Goal: Transaction & Acquisition: Purchase product/service

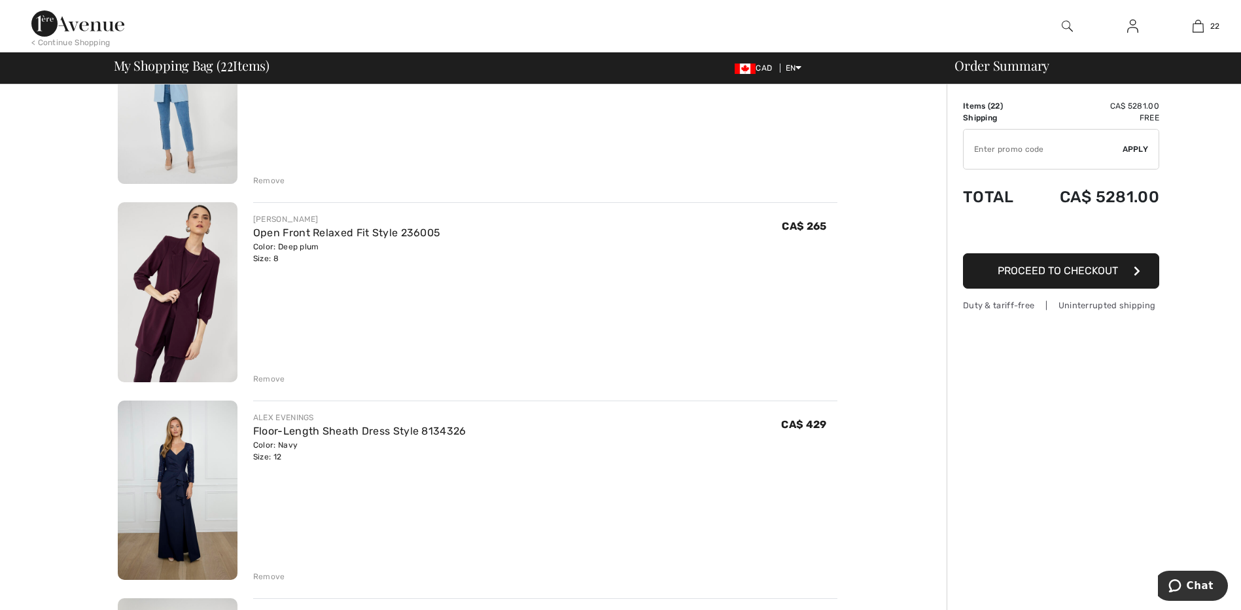
scroll to position [981, 0]
click at [164, 320] on img at bounding box center [178, 291] width 120 height 180
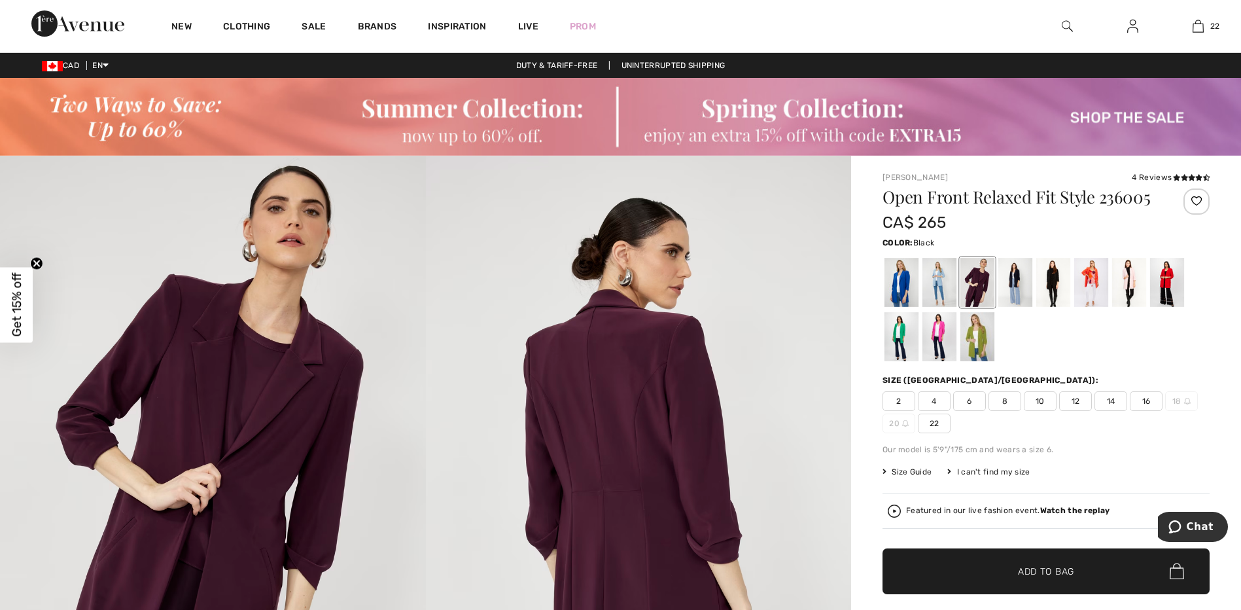
click at [1054, 283] on div at bounding box center [1053, 282] width 34 height 49
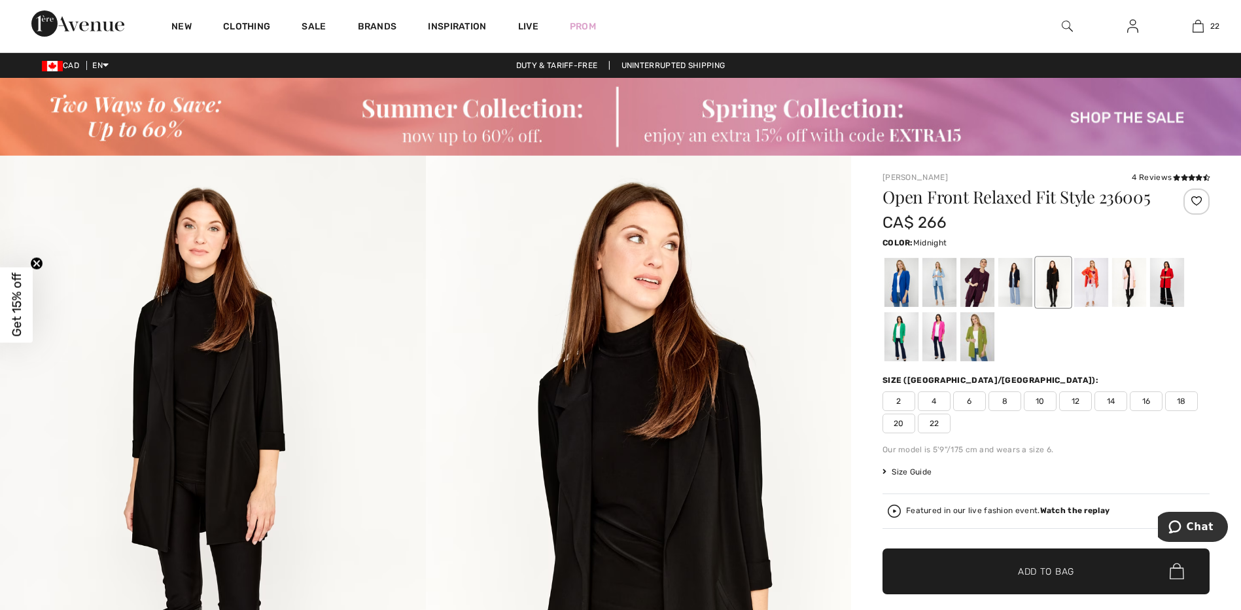
click at [1006, 277] on div at bounding box center [1015, 282] width 34 height 49
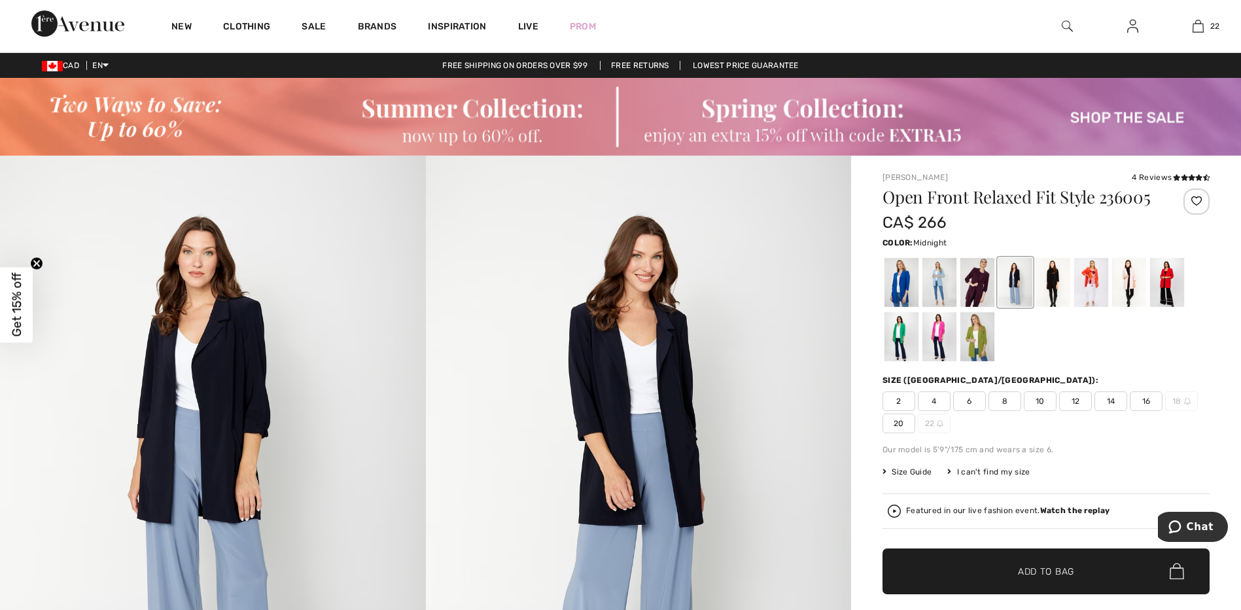
click at [1041, 398] on span "10" at bounding box center [1040, 401] width 33 height 20
click at [1028, 554] on span "✔ Added to Bag Add to Bag" at bounding box center [1045, 571] width 327 height 46
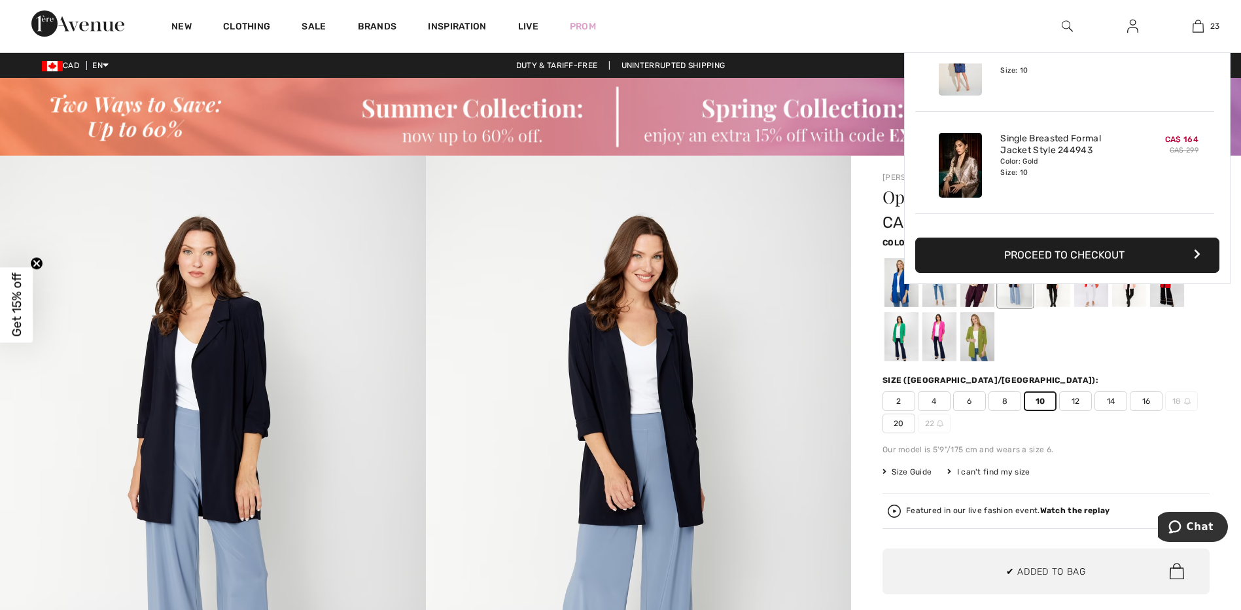
scroll to position [2183, 0]
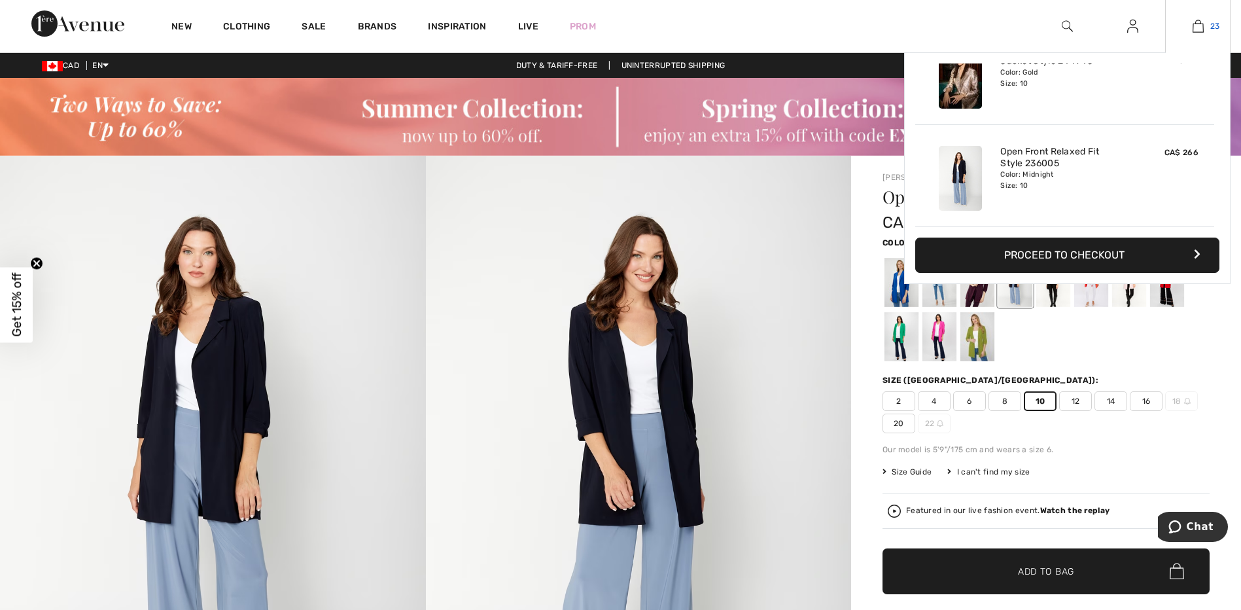
click at [1204, 23] on link "23" at bounding box center [1198, 26] width 64 height 16
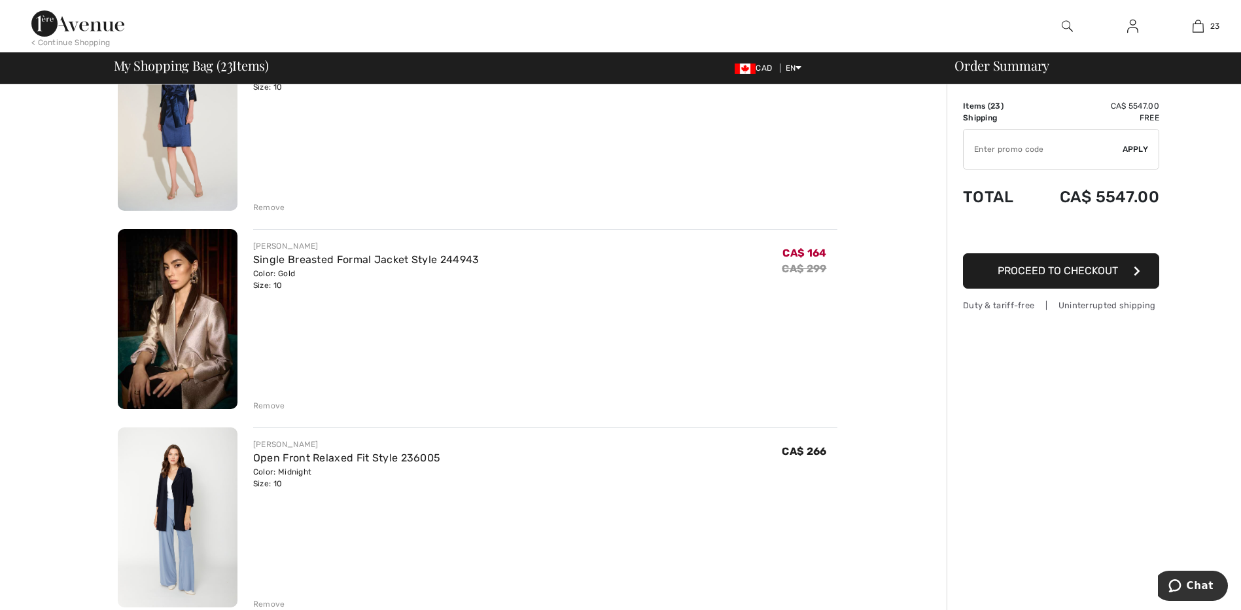
scroll to position [4120, 0]
click at [263, 408] on div "Remove" at bounding box center [269, 408] width 32 height 12
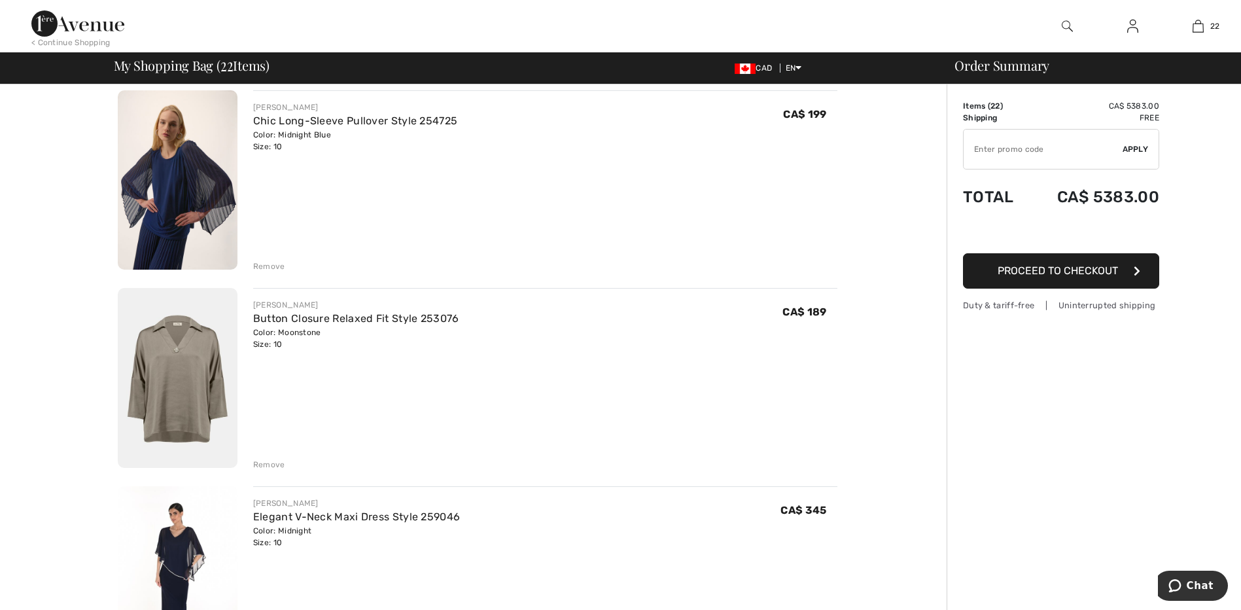
scroll to position [3074, 0]
click at [269, 462] on div "Remove" at bounding box center [269, 464] width 32 height 12
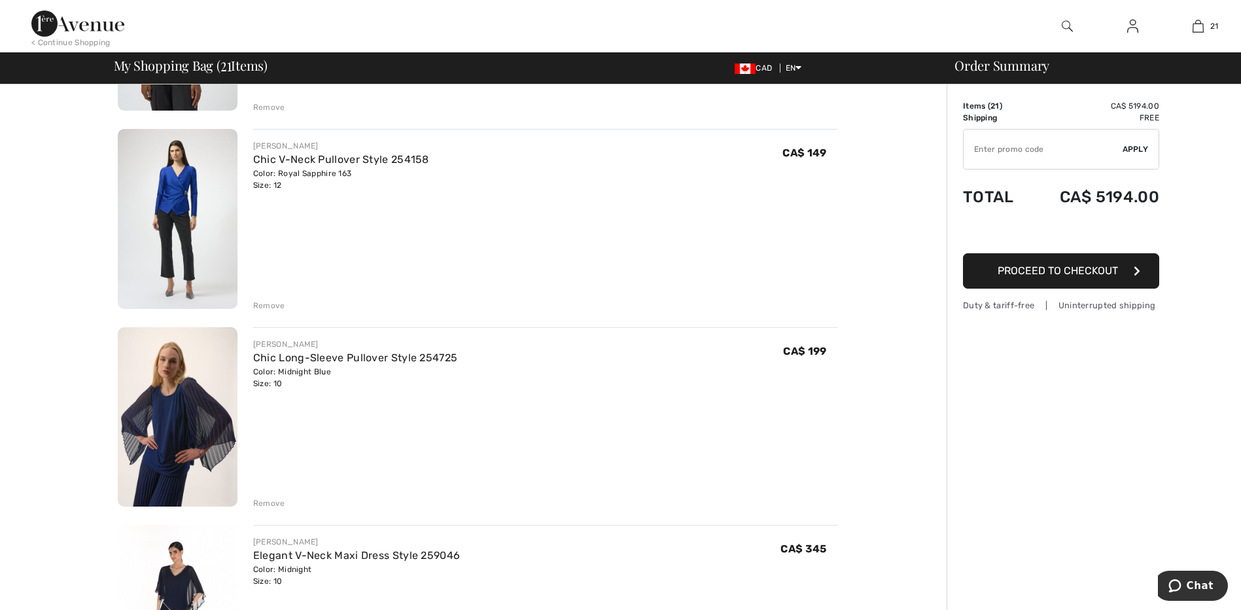
scroll to position [2812, 0]
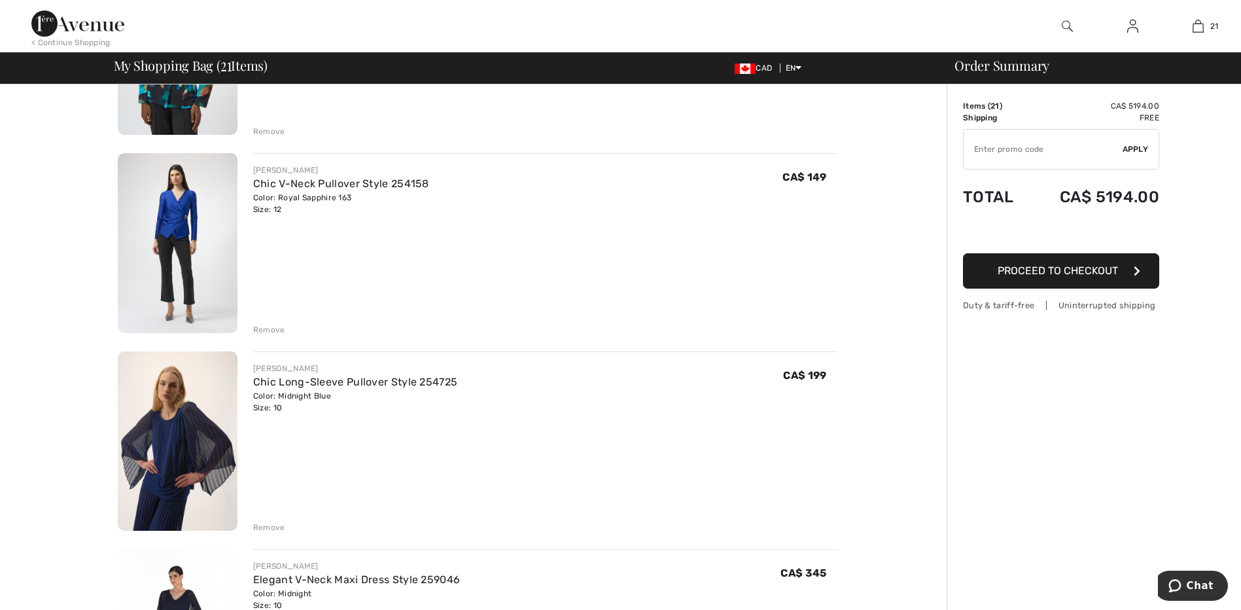
click at [270, 525] on div "Remove" at bounding box center [269, 527] width 32 height 12
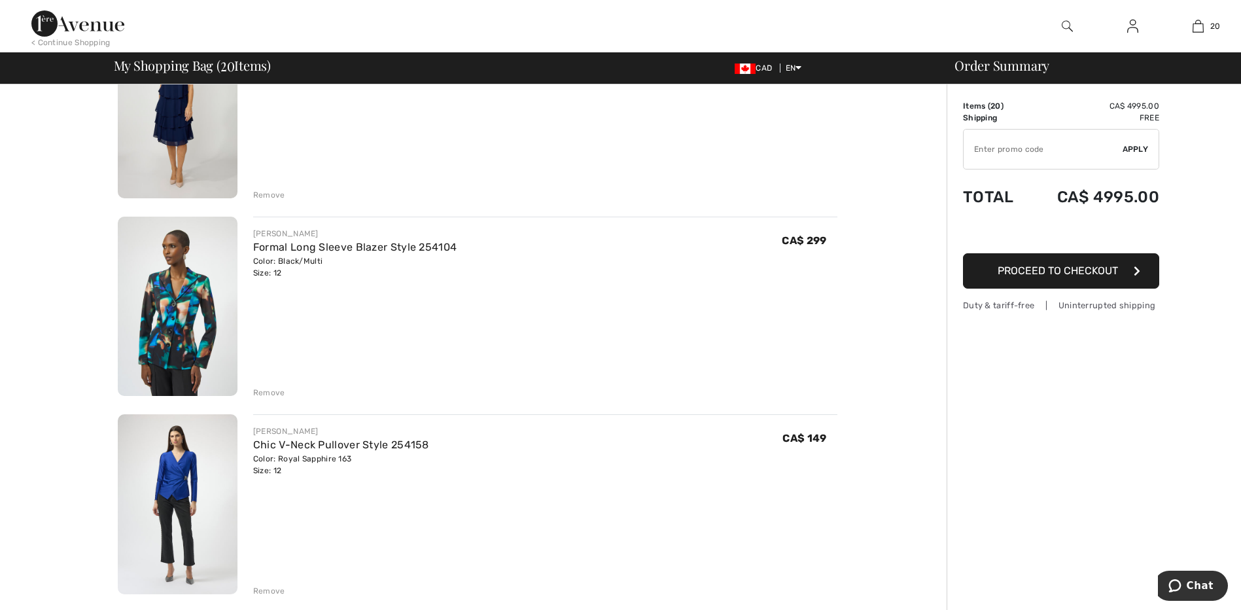
scroll to position [2551, 0]
click at [266, 390] on div "Remove" at bounding box center [269, 393] width 32 height 12
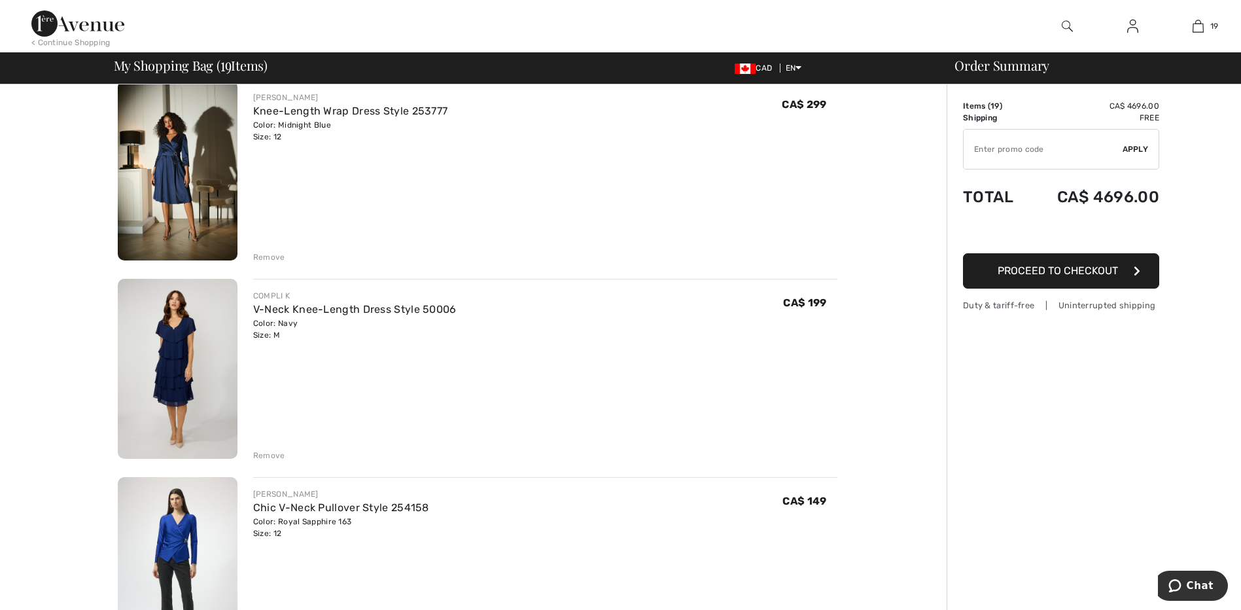
scroll to position [2289, 0]
click at [260, 453] on div "Remove" at bounding box center [269, 457] width 32 height 12
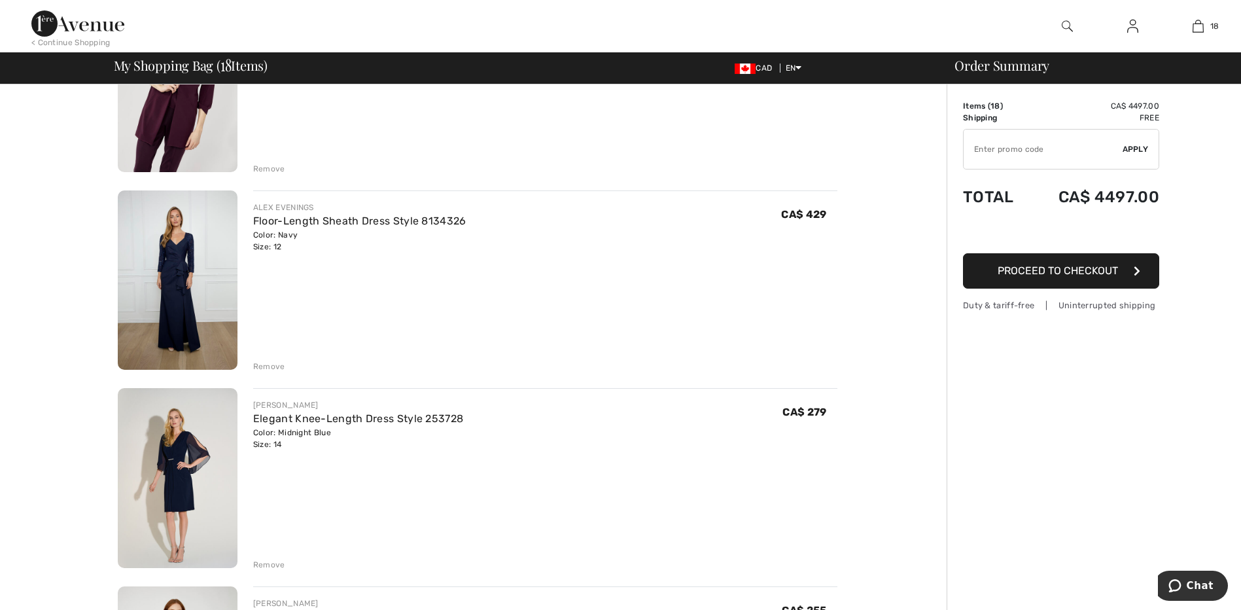
scroll to position [1177, 0]
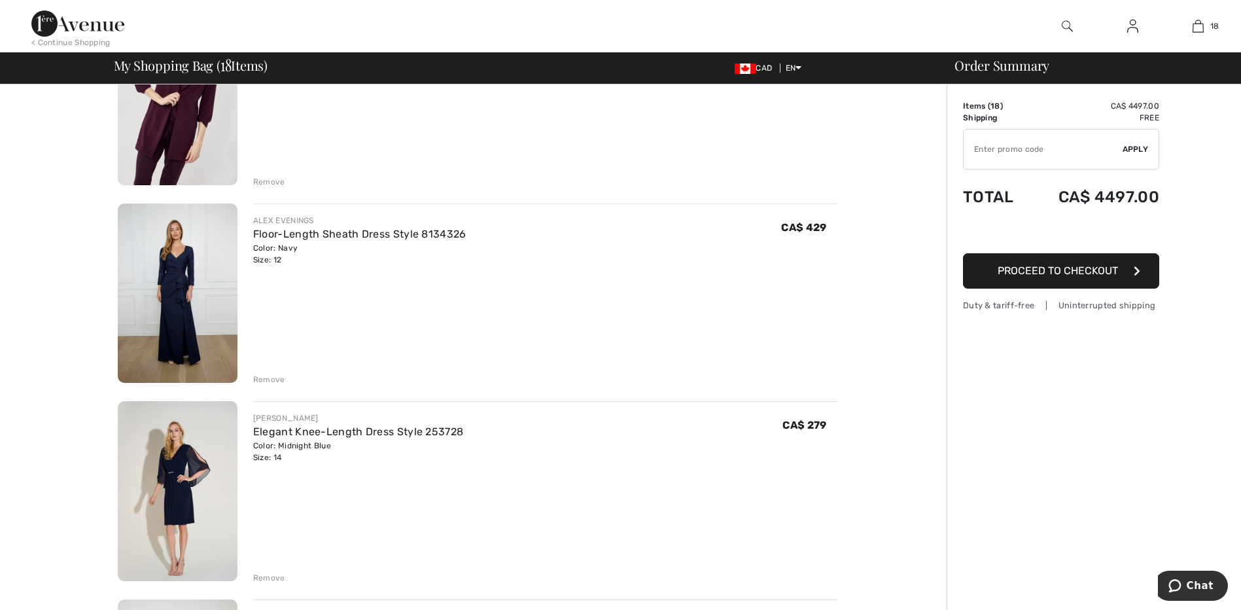
click at [268, 378] on div "Remove" at bounding box center [269, 379] width 32 height 12
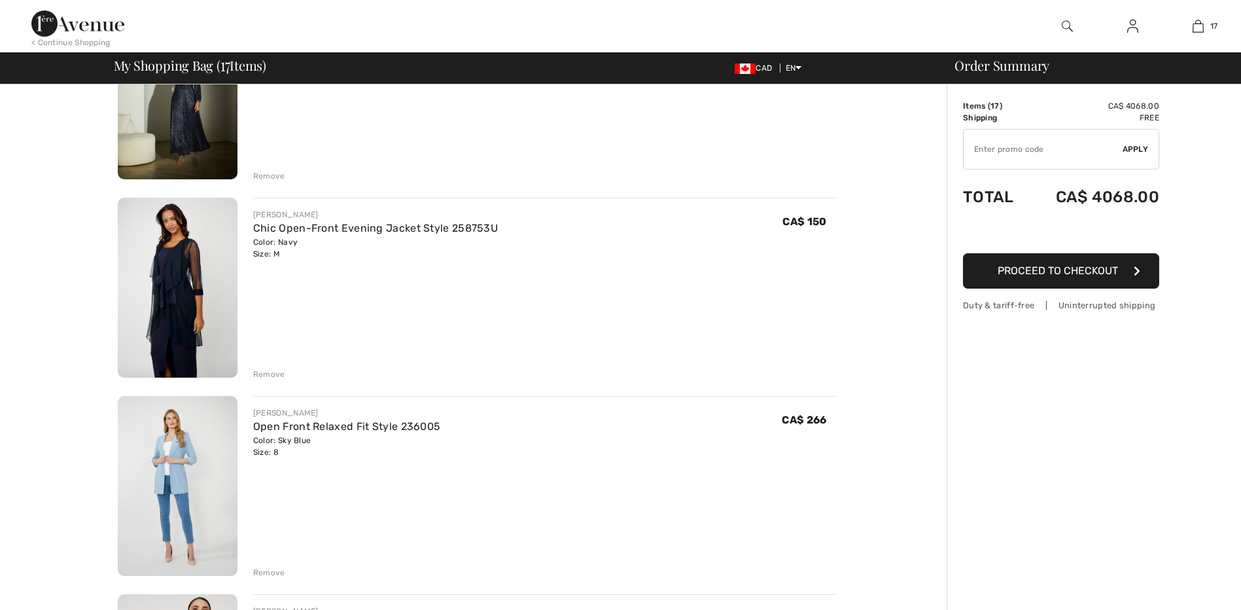
scroll to position [0, 0]
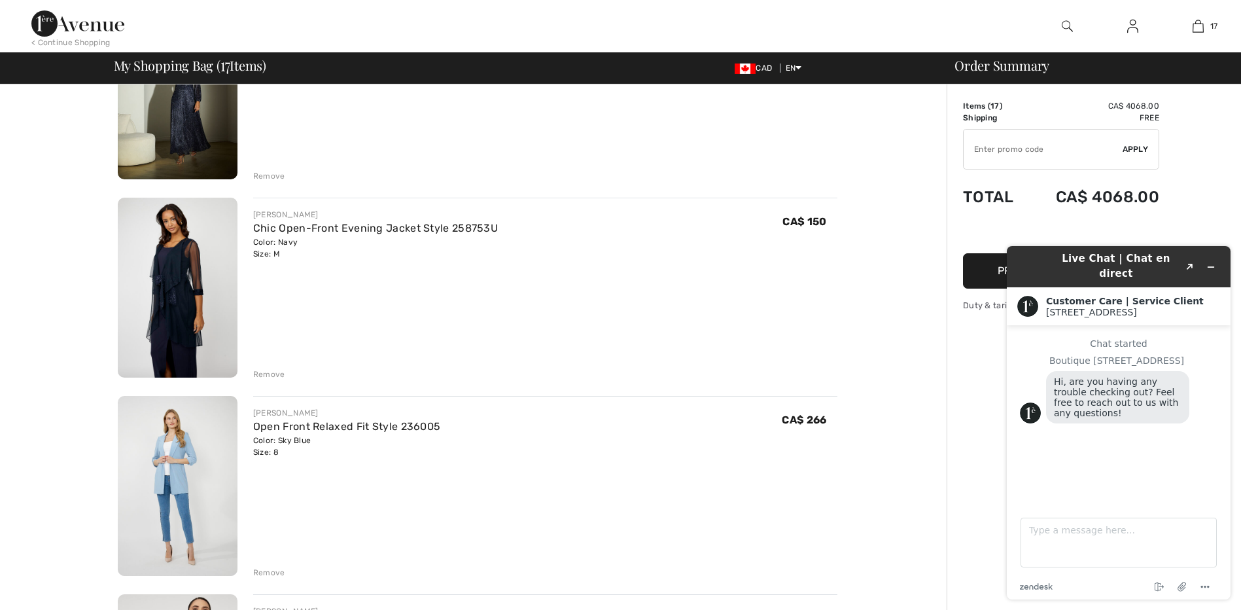
click at [174, 311] on img at bounding box center [178, 288] width 120 height 180
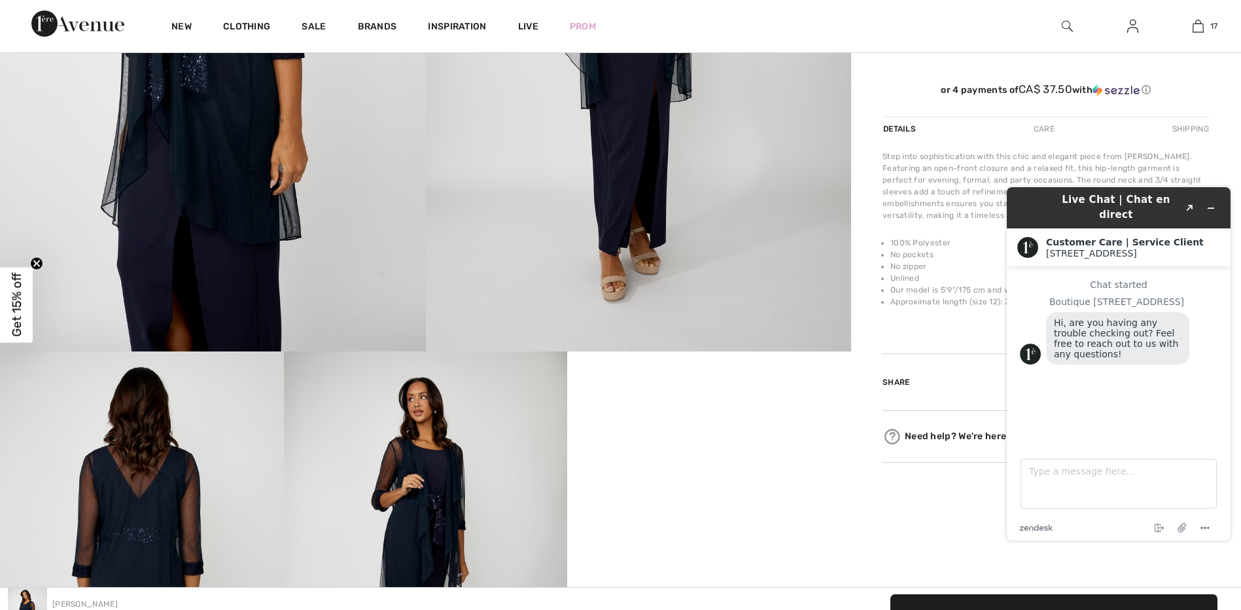
scroll to position [392, 0]
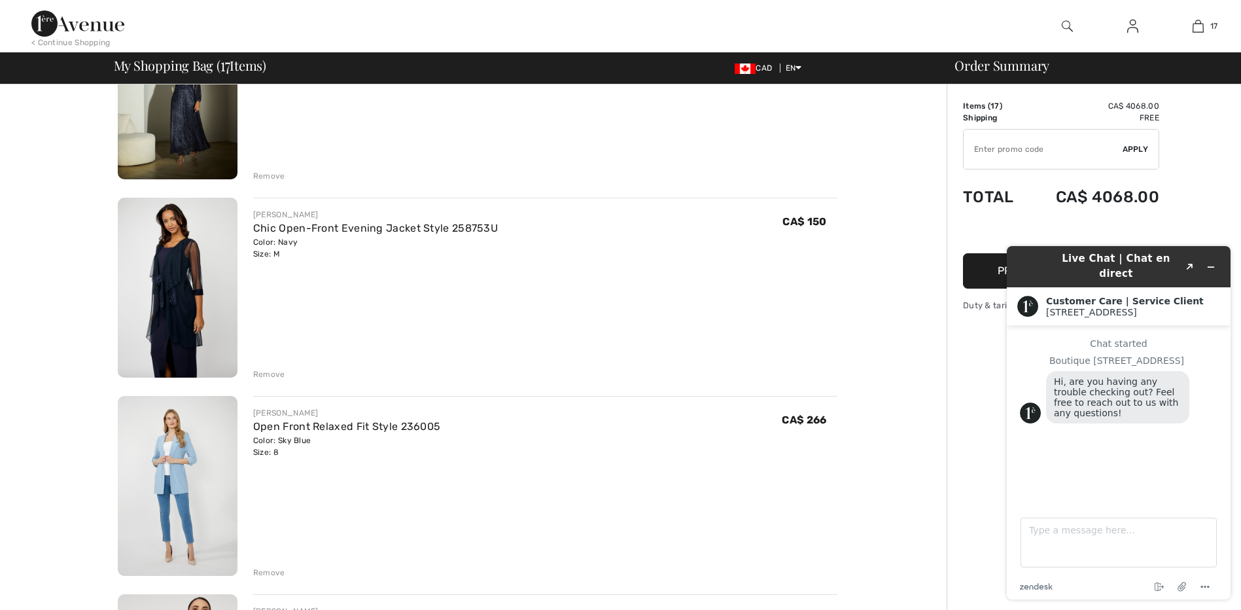
click at [266, 375] on div "Remove" at bounding box center [269, 374] width 32 height 12
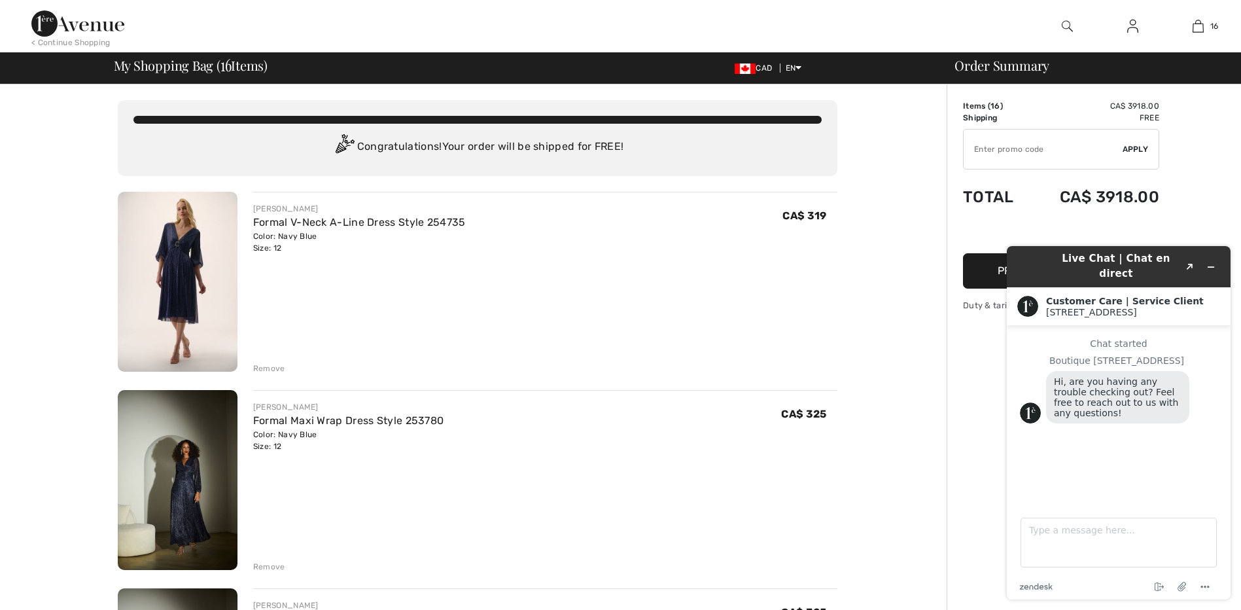
click at [192, 301] on img at bounding box center [178, 282] width 120 height 180
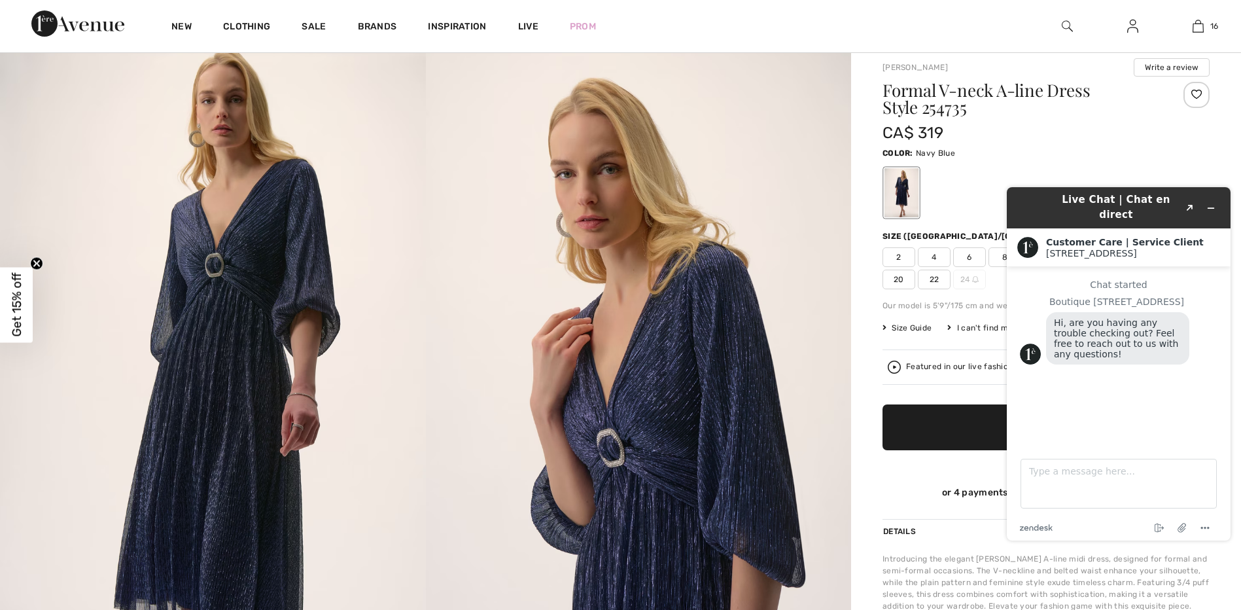
scroll to position [131, 0]
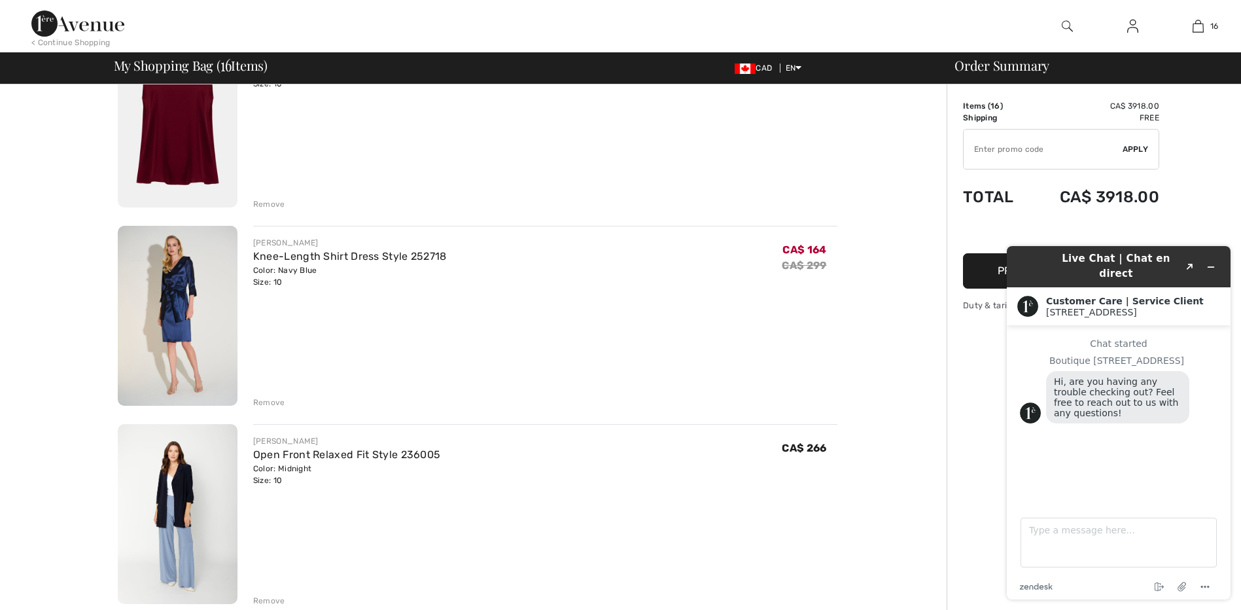
scroll to position [2747, 0]
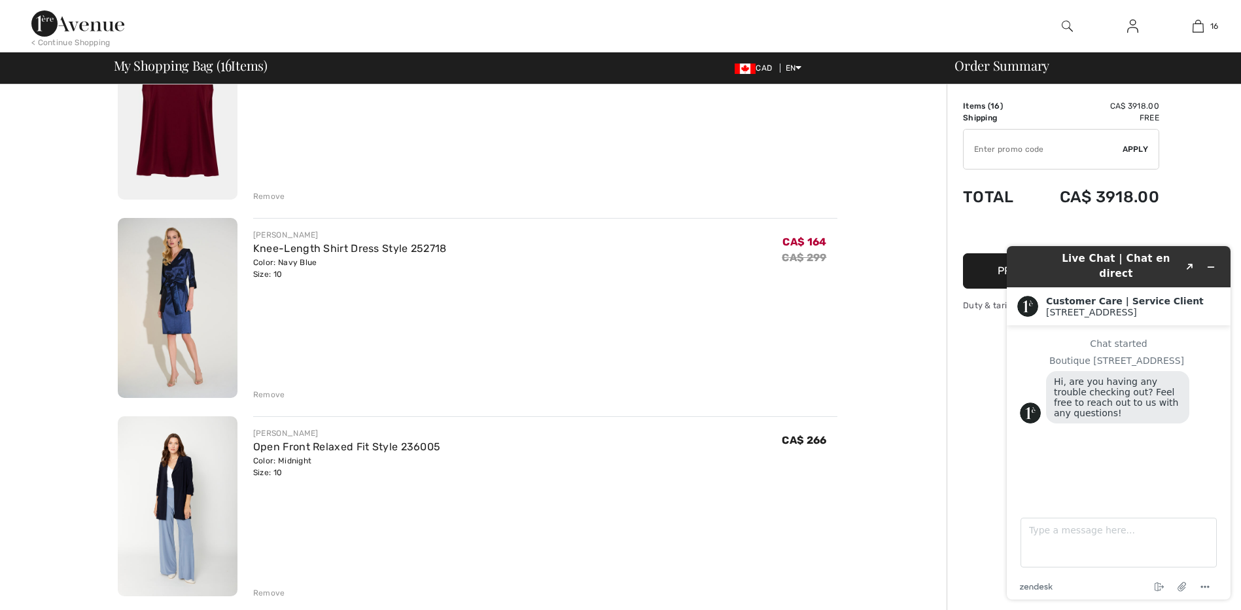
click at [173, 305] on img at bounding box center [178, 308] width 120 height 180
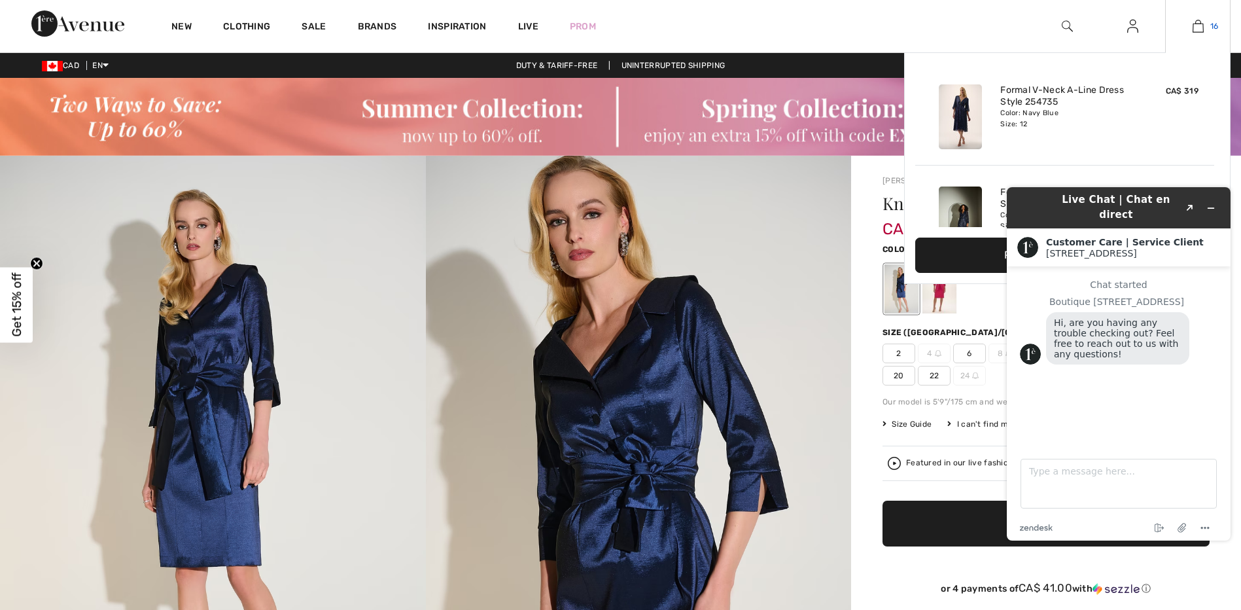
click at [1200, 24] on img at bounding box center [1197, 26] width 11 height 16
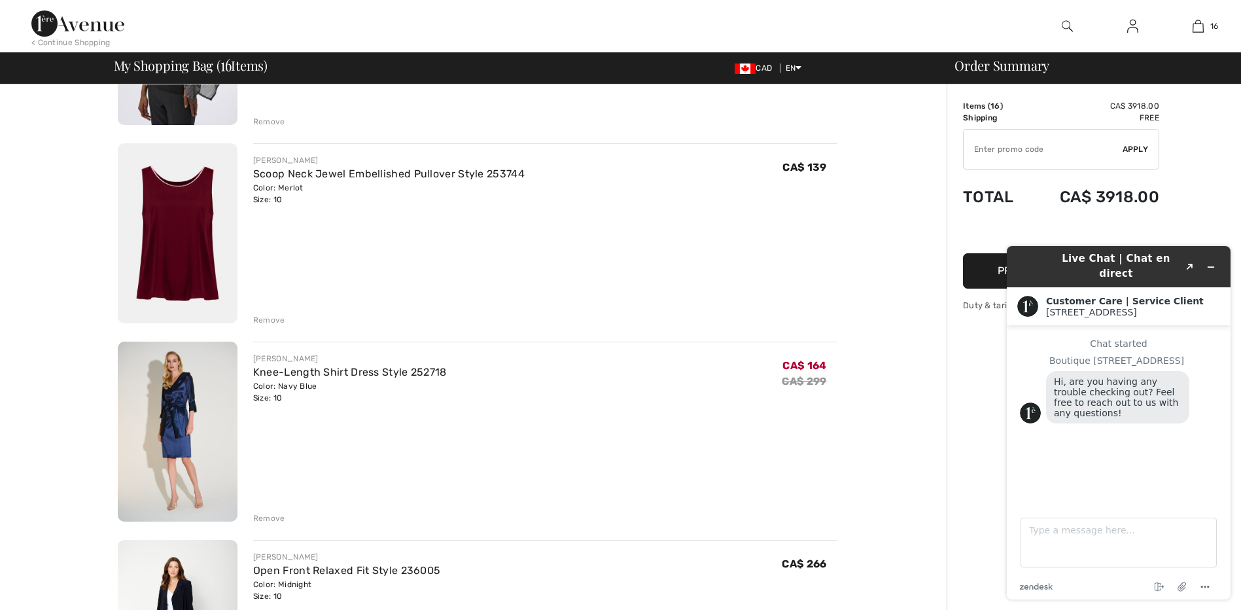
scroll to position [2551, 0]
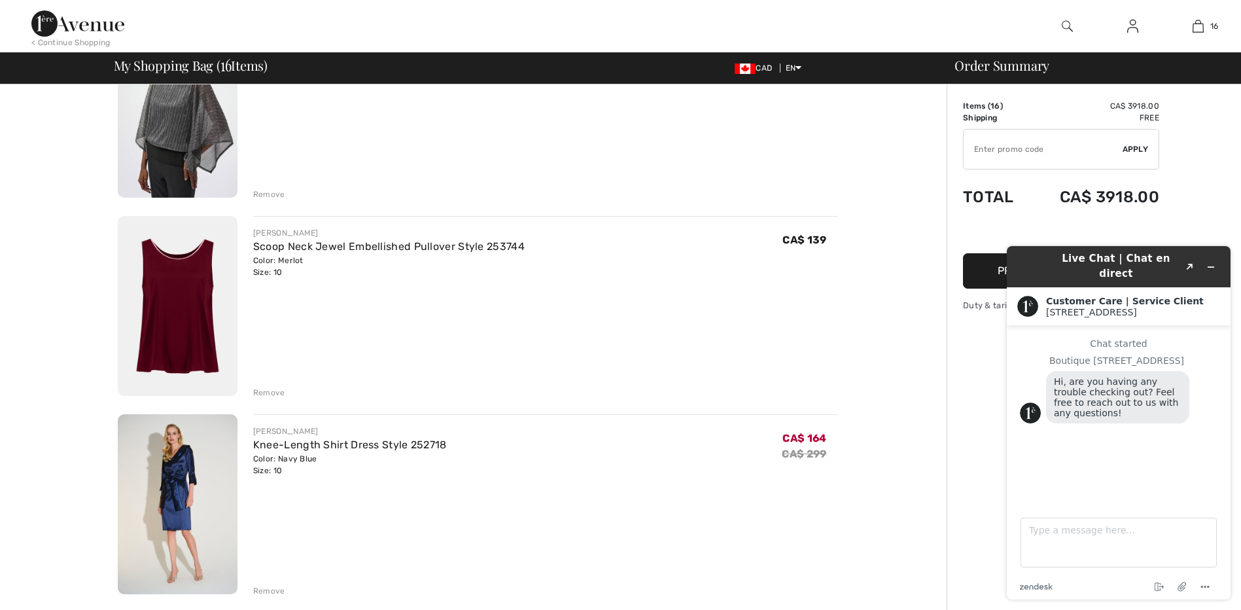
click at [191, 290] on img at bounding box center [178, 306] width 120 height 180
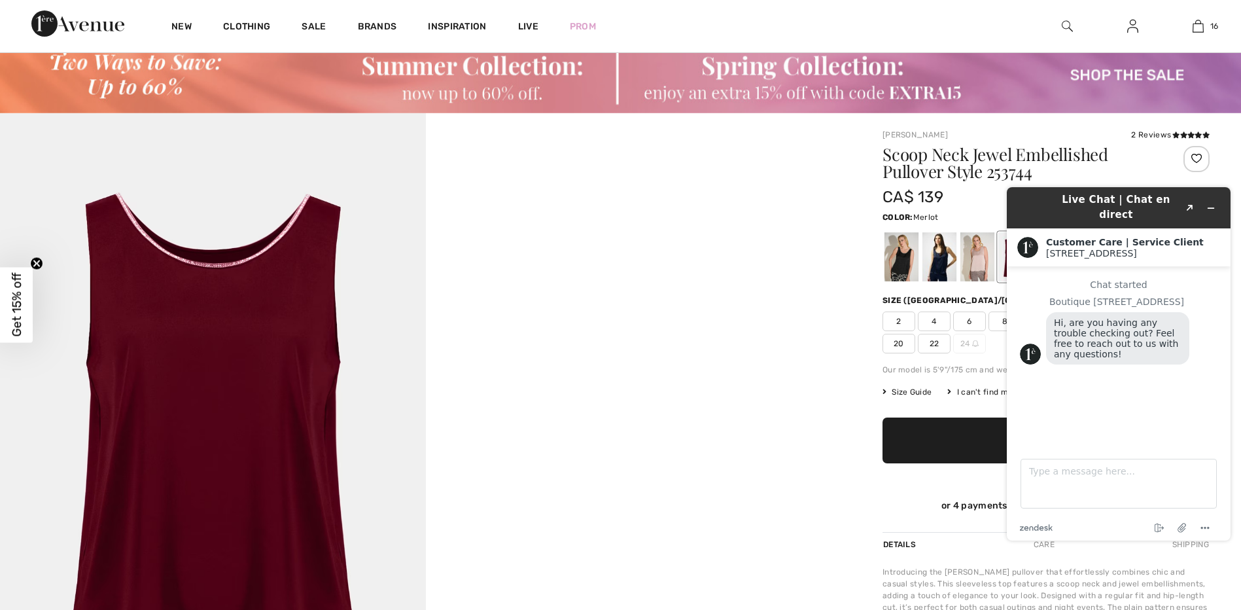
scroll to position [131, 0]
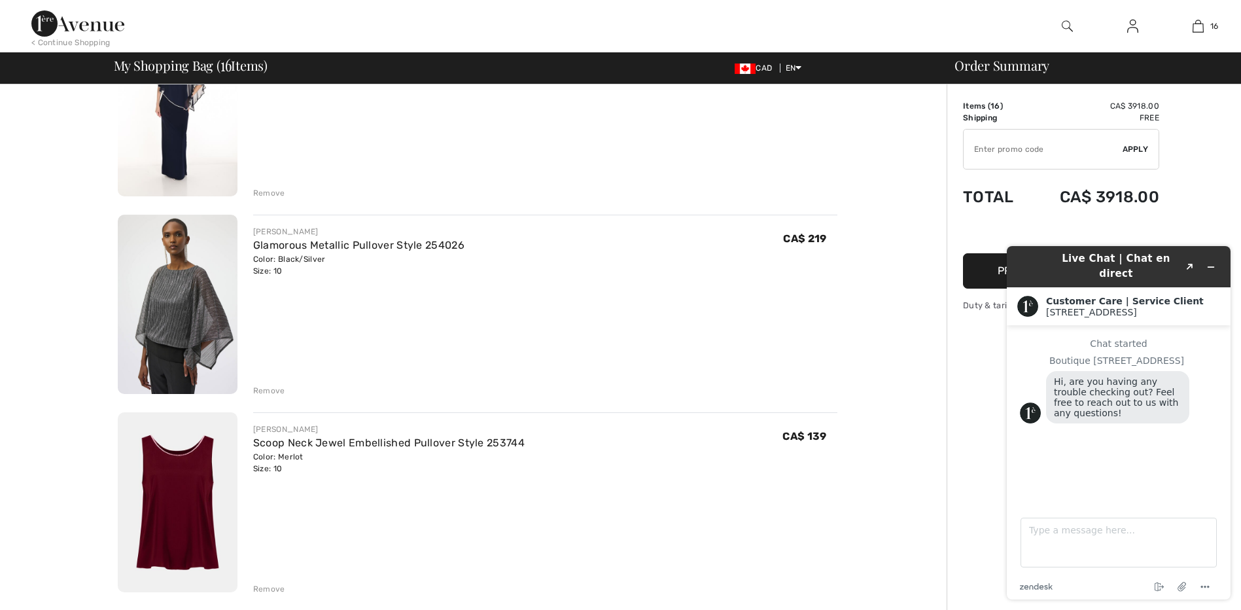
click at [266, 389] on div "Remove" at bounding box center [269, 391] width 32 height 12
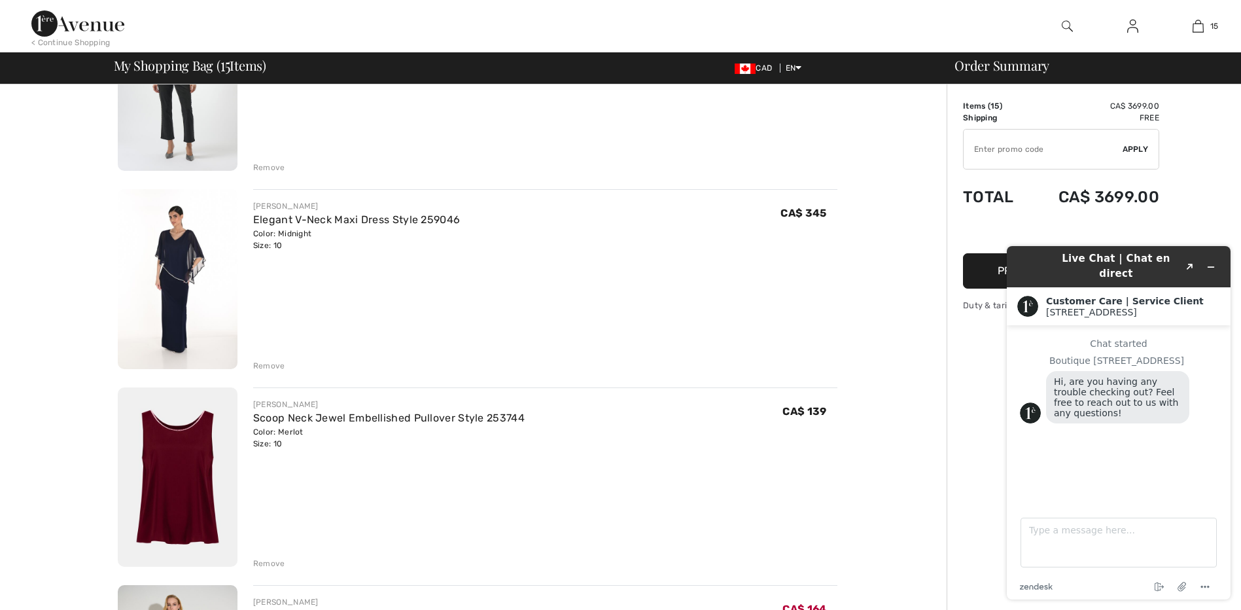
scroll to position [2158, 0]
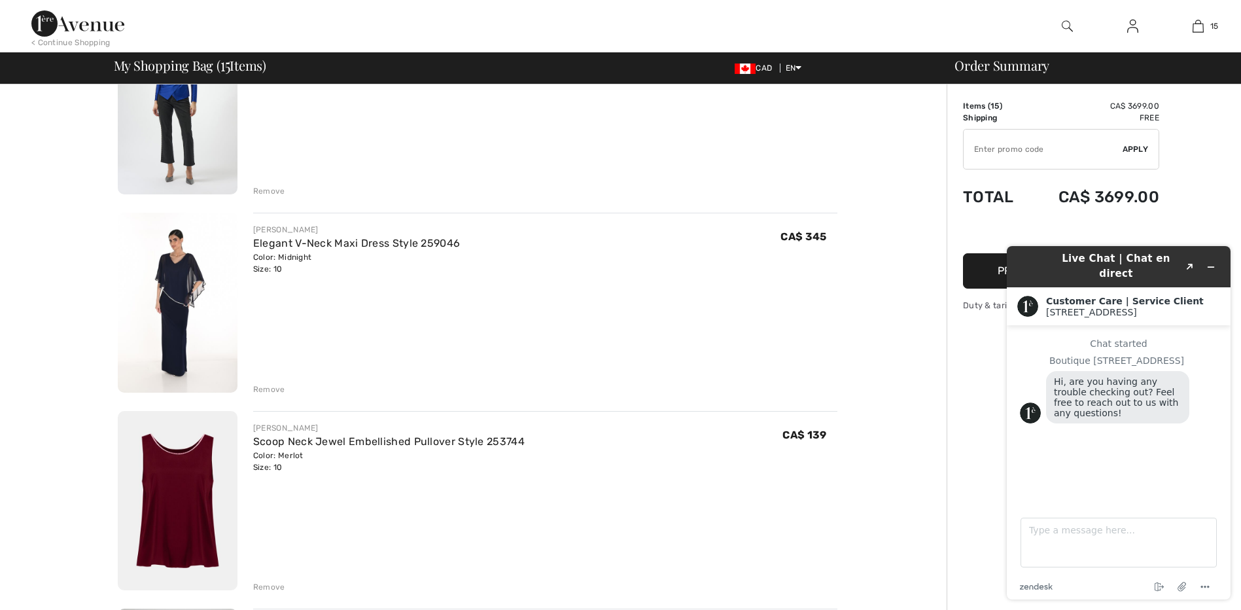
click at [265, 387] on div "Remove" at bounding box center [269, 389] width 32 height 12
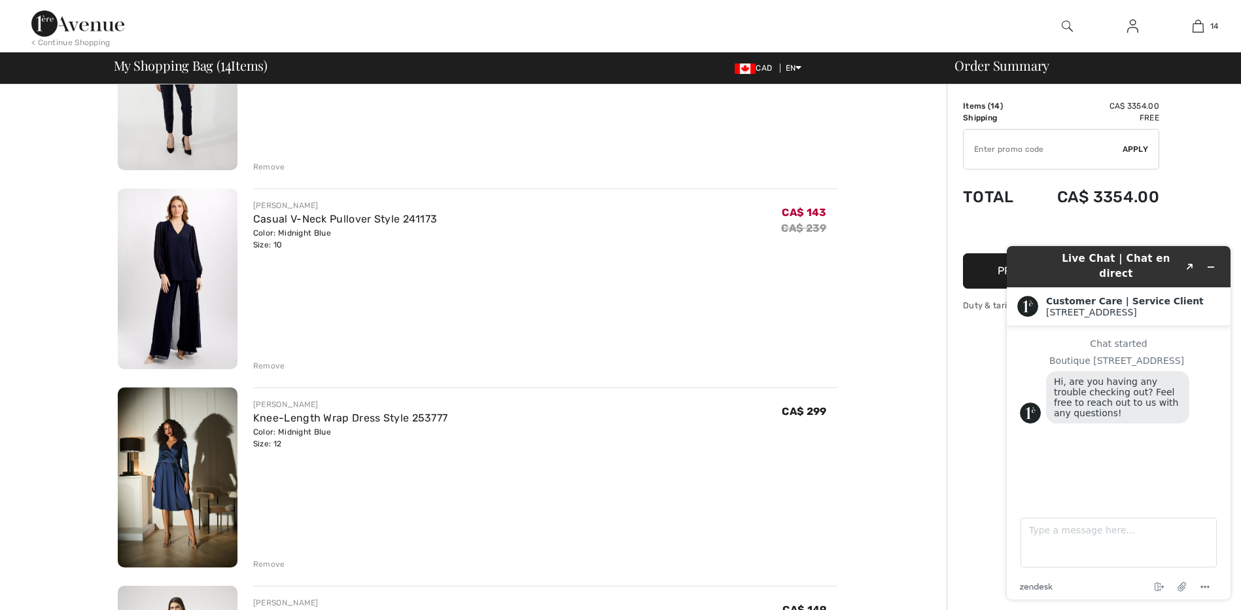
scroll to position [1570, 0]
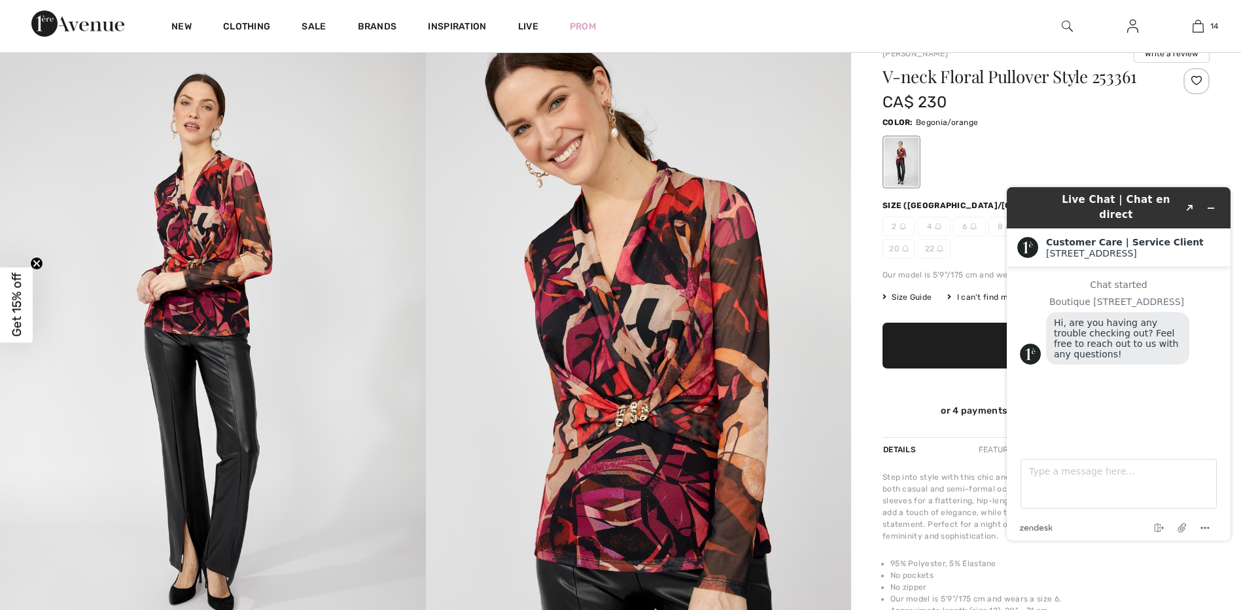
scroll to position [131, 0]
